Goal: Navigation & Orientation: Find specific page/section

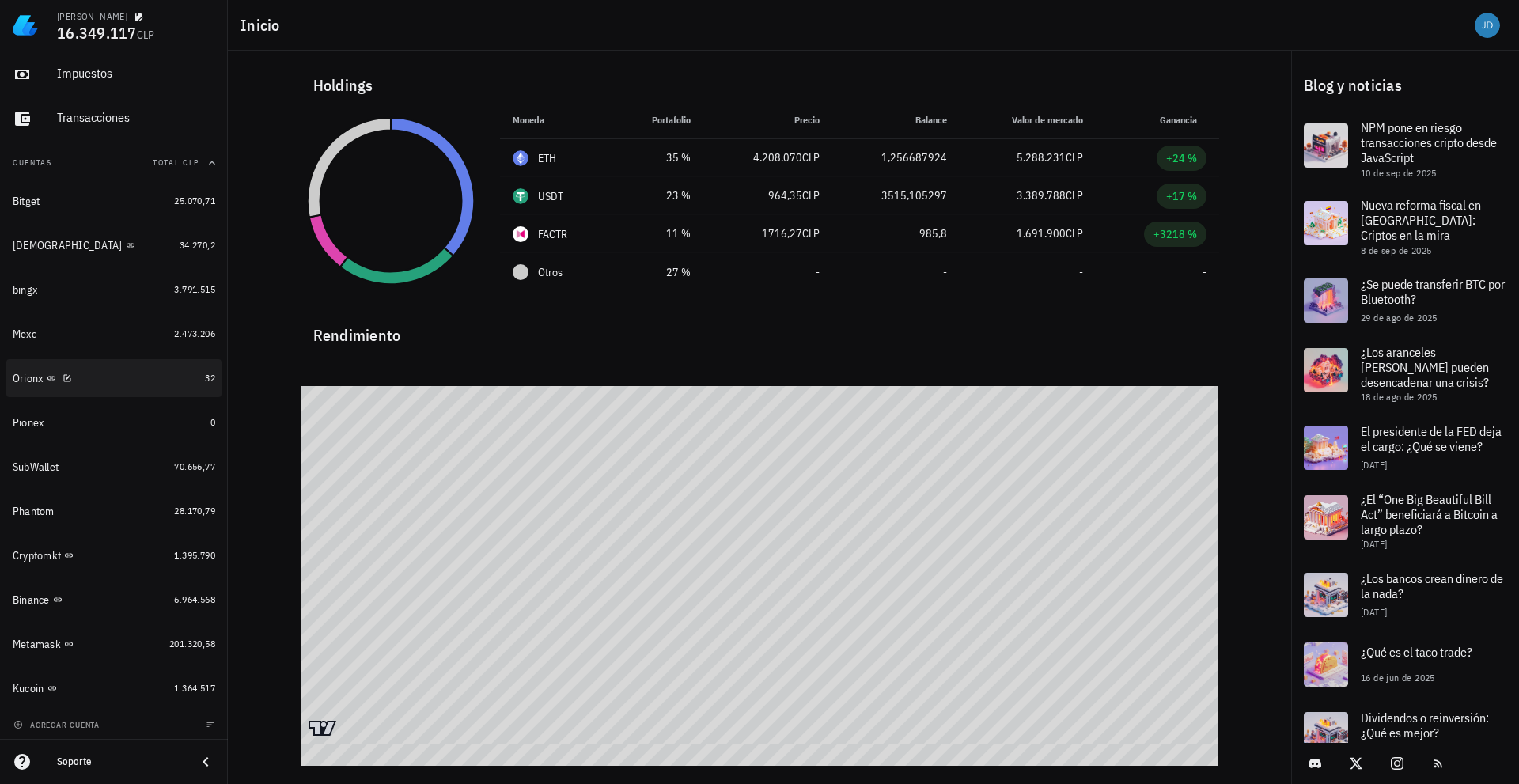
scroll to position [93, 0]
click at [69, 333] on div "Mexc" at bounding box center [90, 331] width 155 height 15
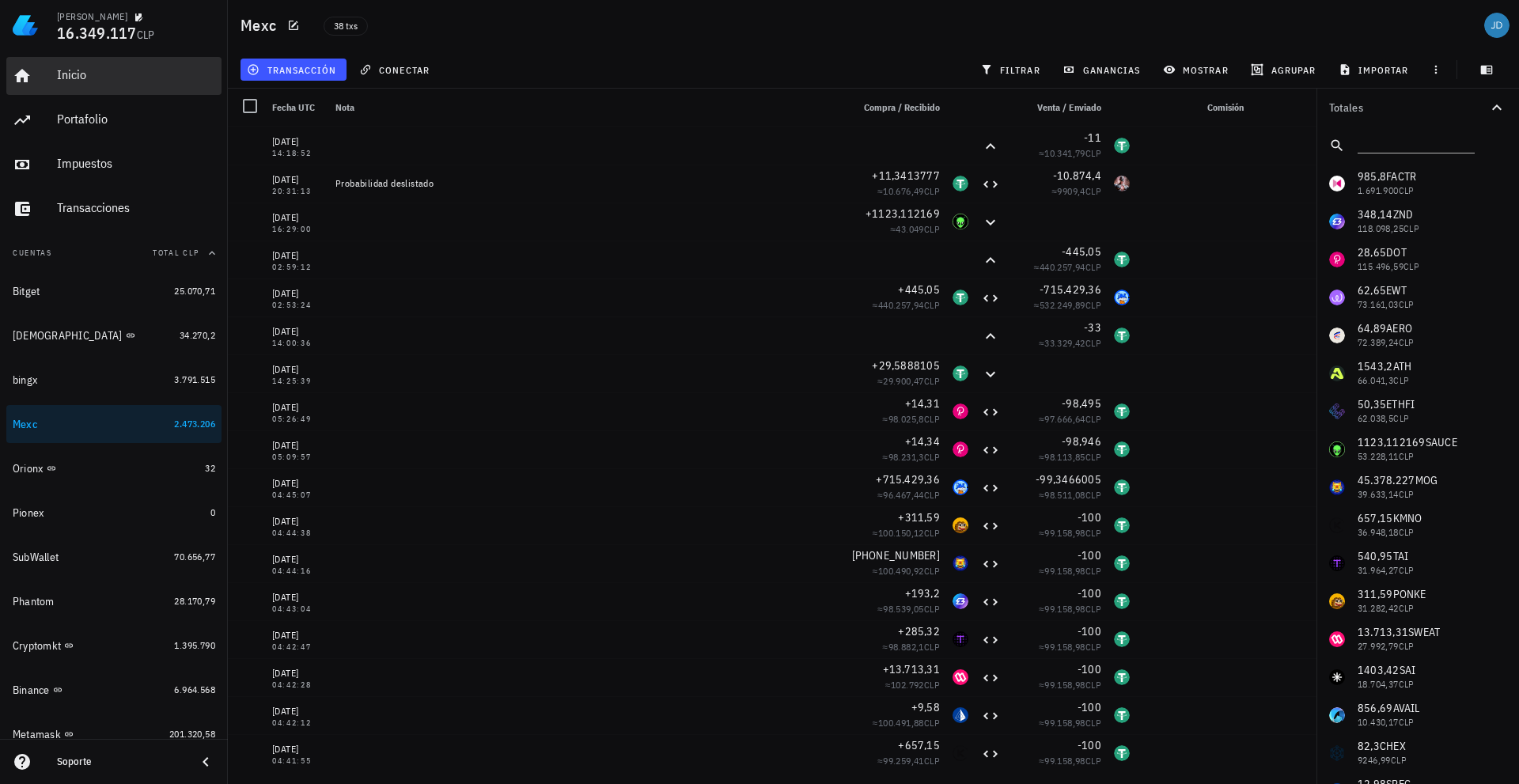
click at [84, 68] on div "Inicio" at bounding box center [135, 75] width 158 height 15
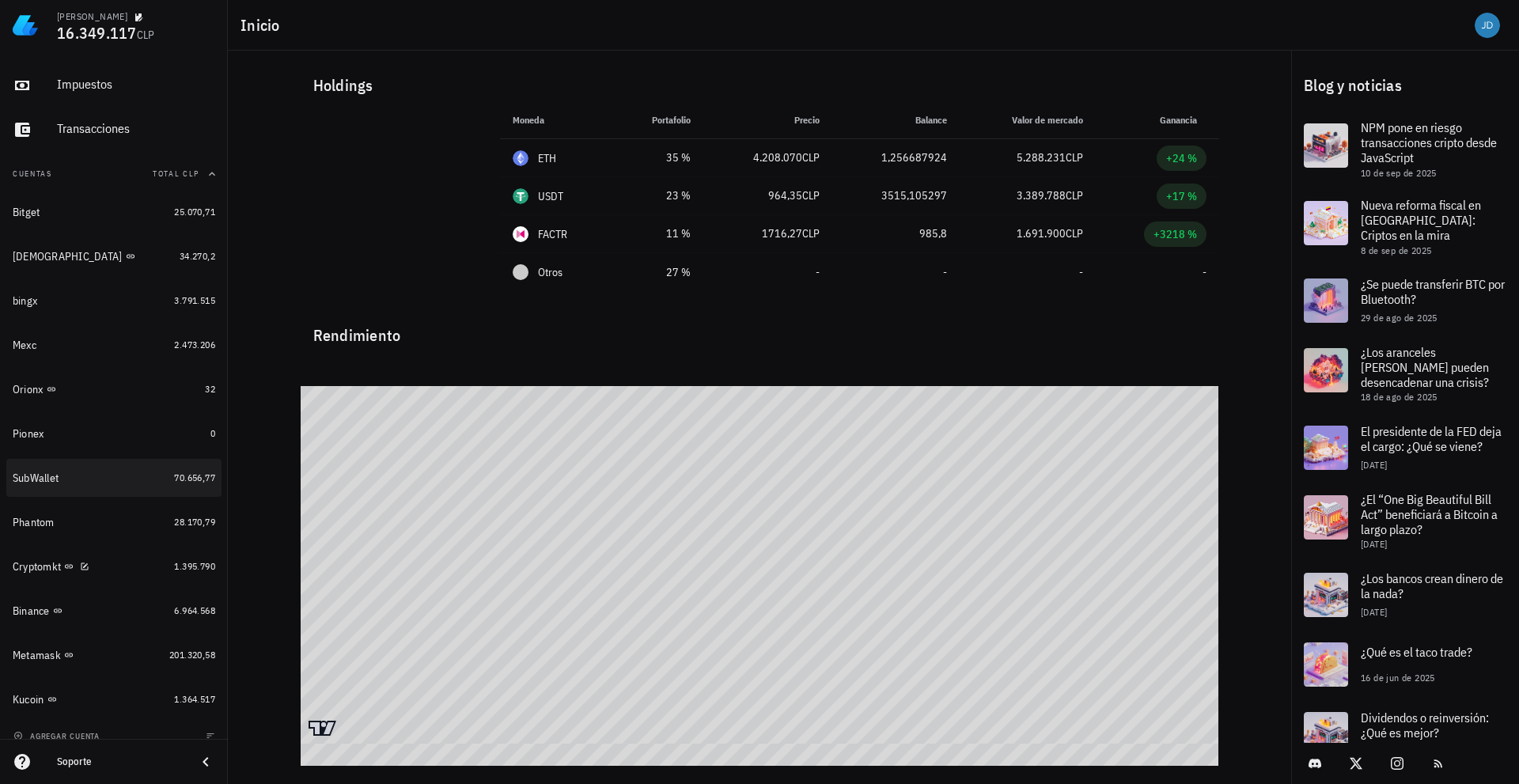
scroll to position [93, 0]
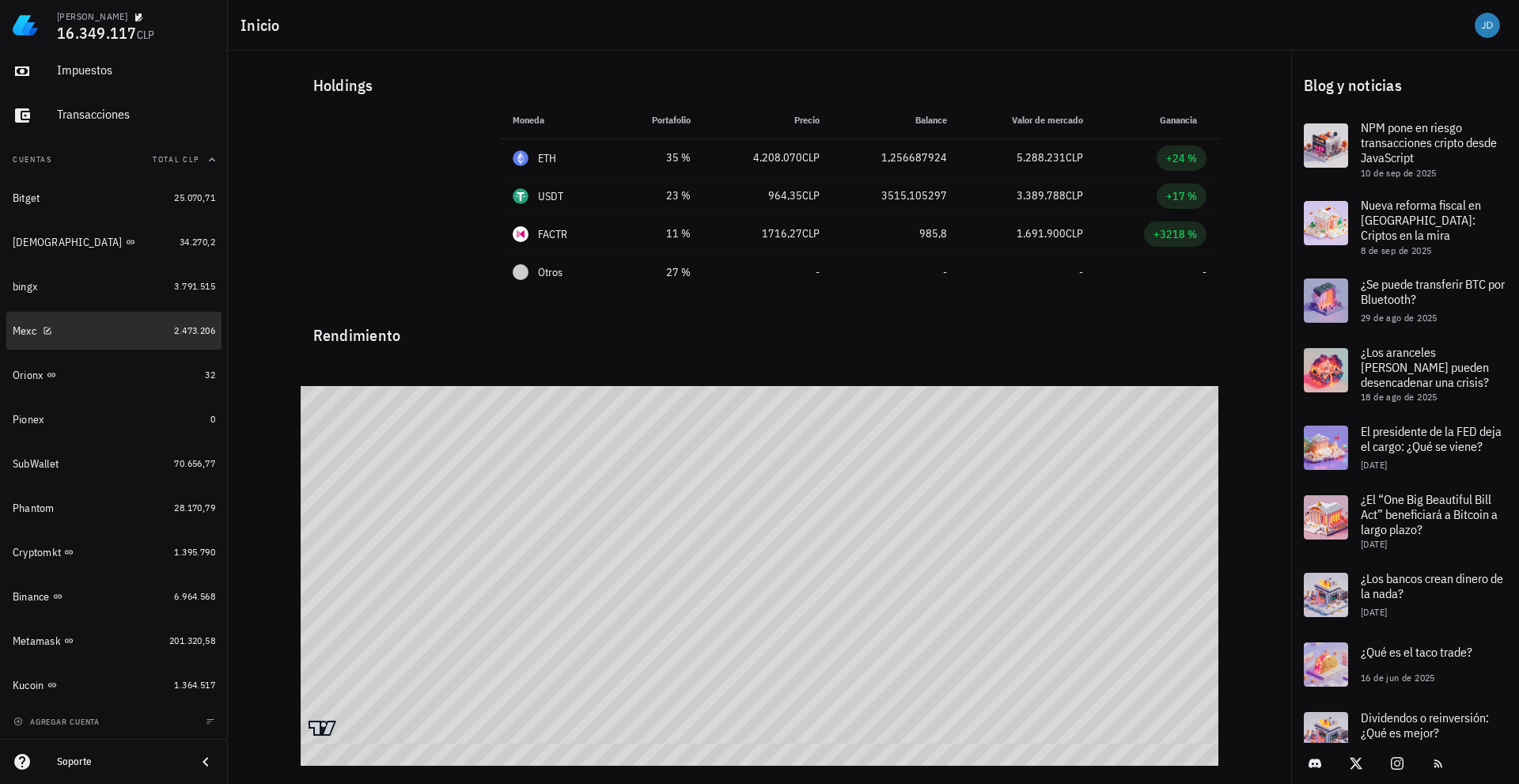
click at [27, 331] on div "Mexc" at bounding box center [25, 331] width 24 height 14
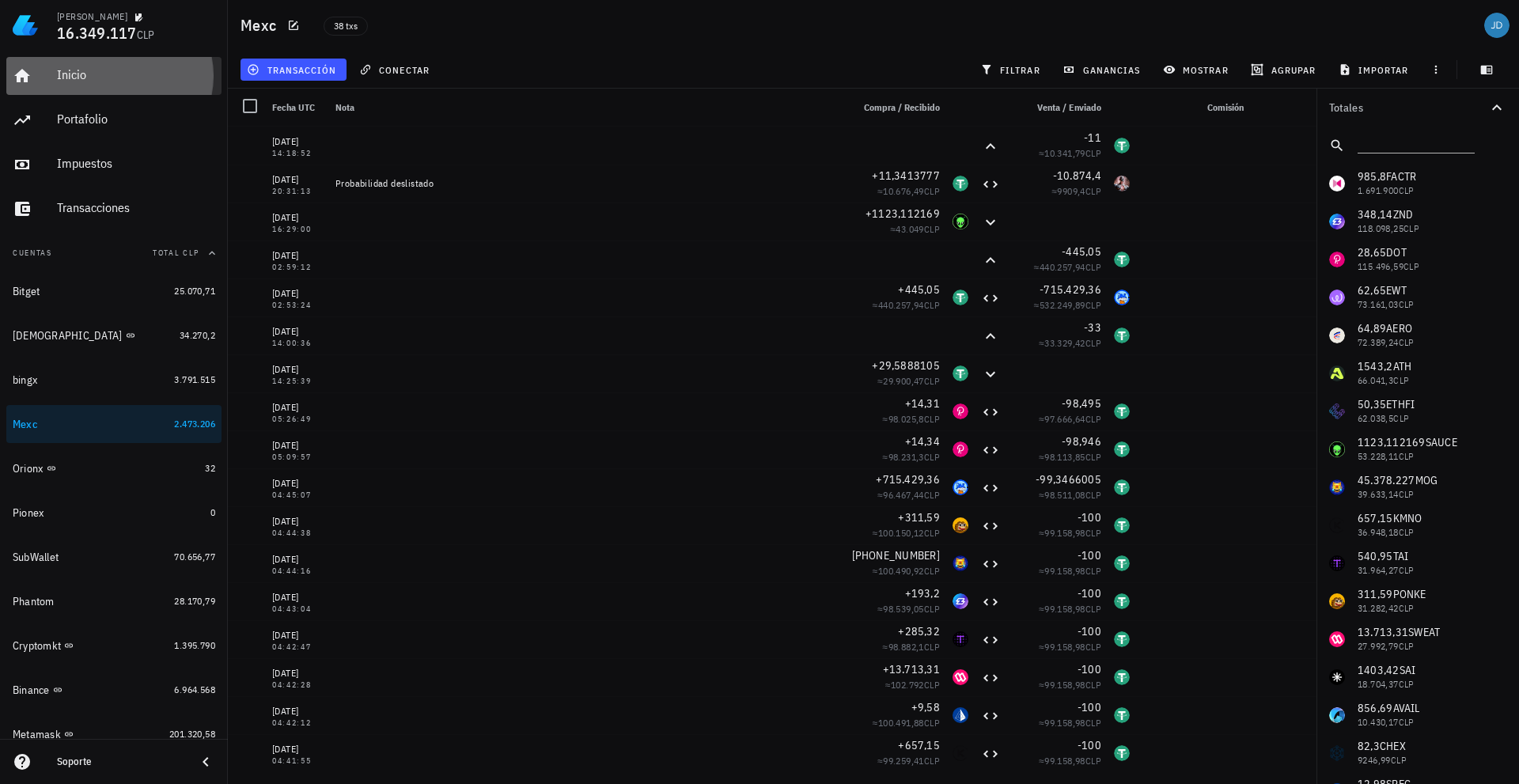
click at [108, 78] on div "Inicio" at bounding box center [135, 75] width 158 height 15
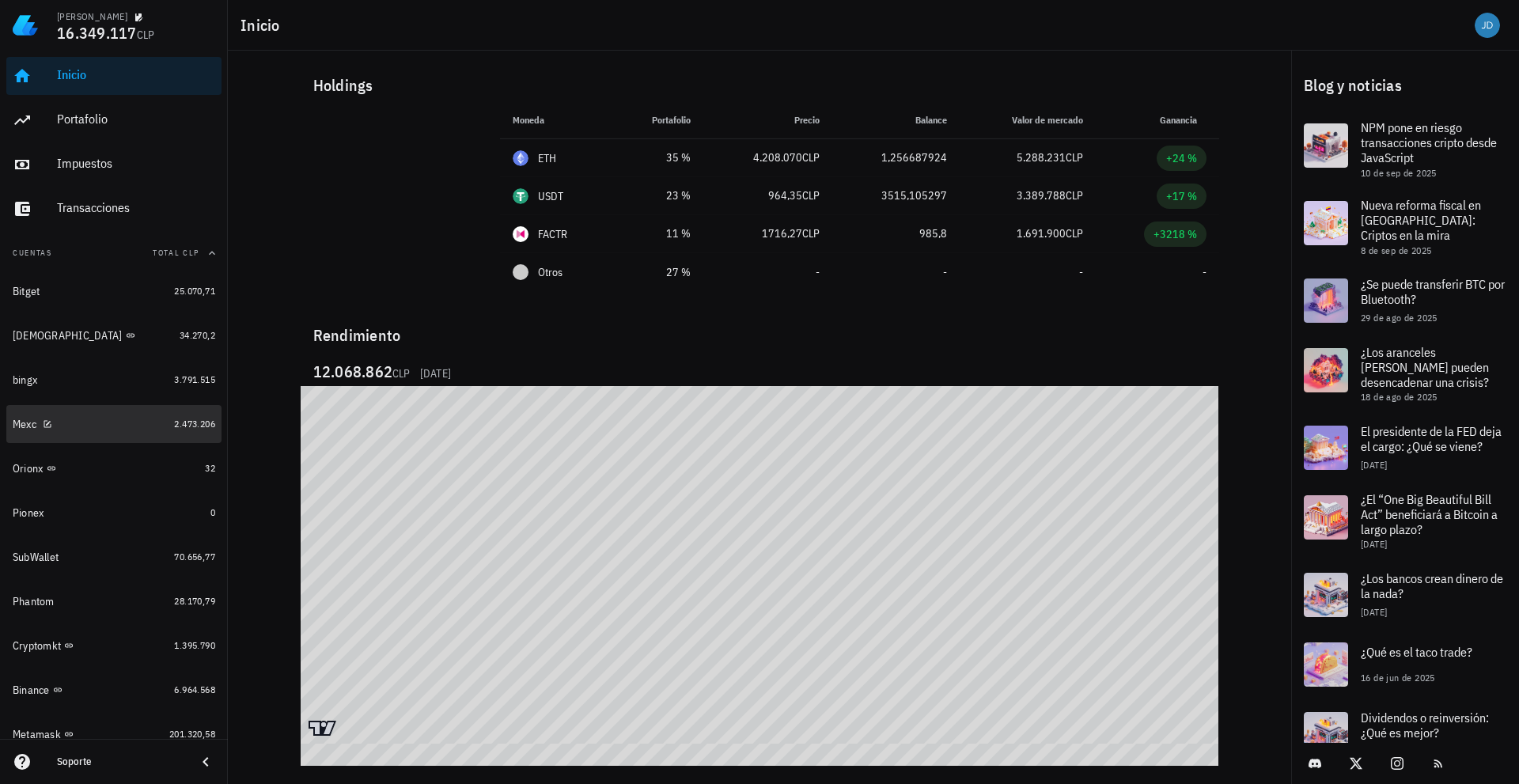
click at [20, 418] on div "Mexc" at bounding box center [25, 424] width 24 height 14
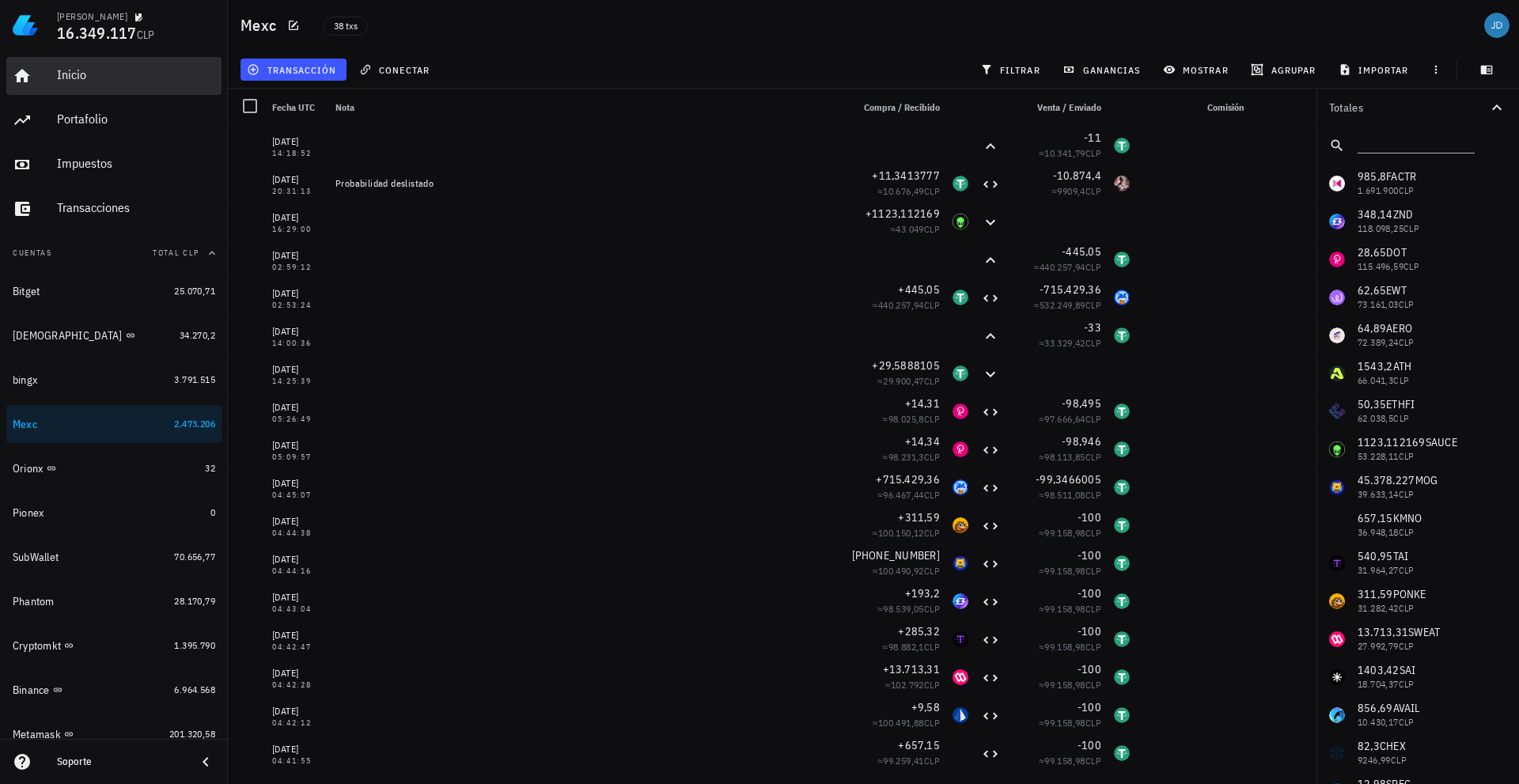
click at [86, 69] on div "Inicio" at bounding box center [135, 75] width 158 height 15
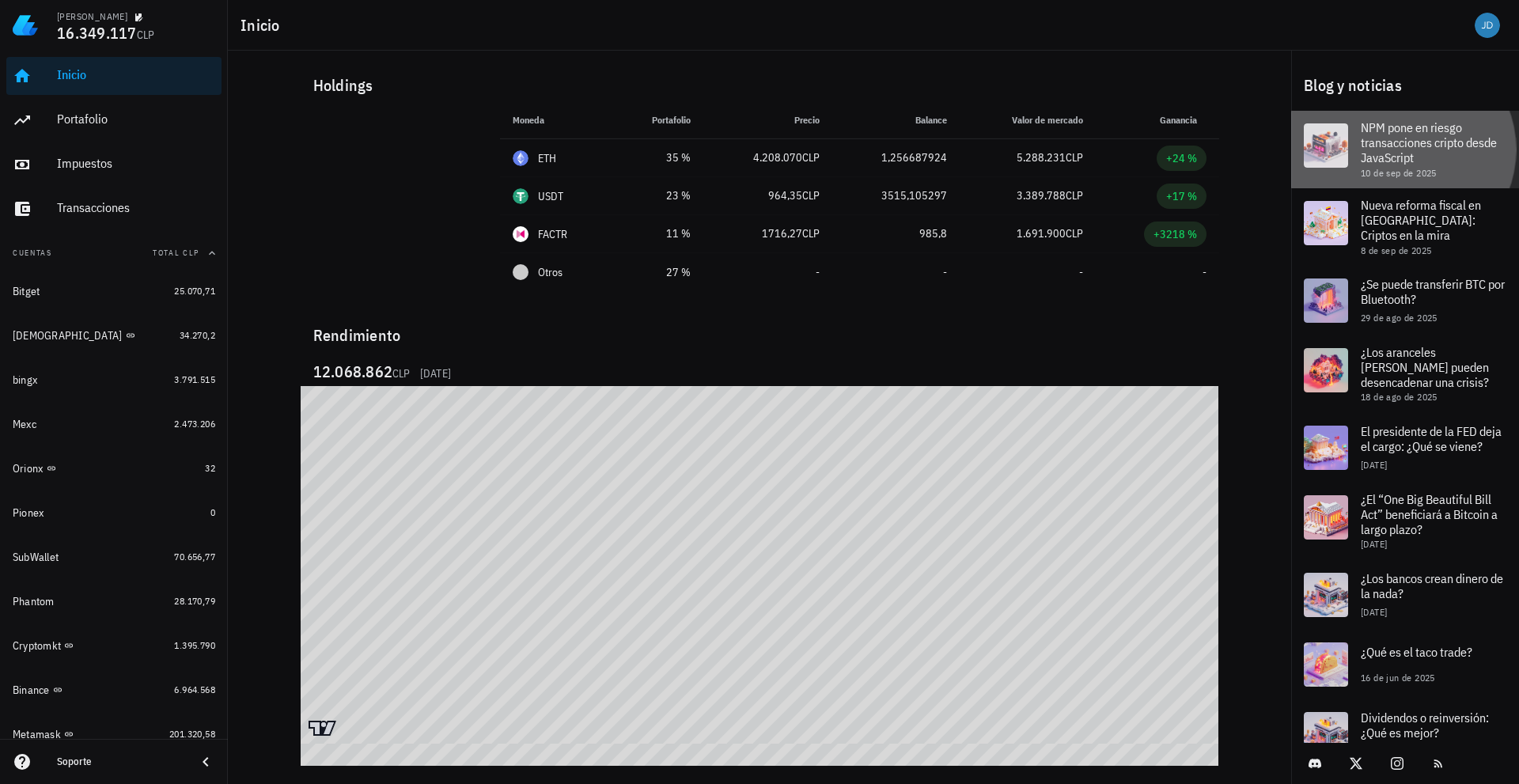
click at [1378, 154] on span "NPM pone en riesgo transacciones cripto desde JavaScript" at bounding box center [1428, 143] width 136 height 46
